Goal: Information Seeking & Learning: Learn about a topic

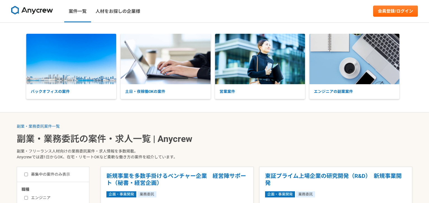
click at [116, 63] on img at bounding box center [71, 59] width 90 height 51
click at [102, 84] on img at bounding box center [71, 59] width 90 height 51
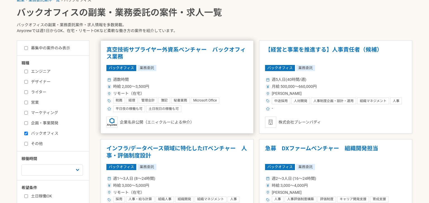
scroll to position [127, 0]
